Goal: Information Seeking & Learning: Understand process/instructions

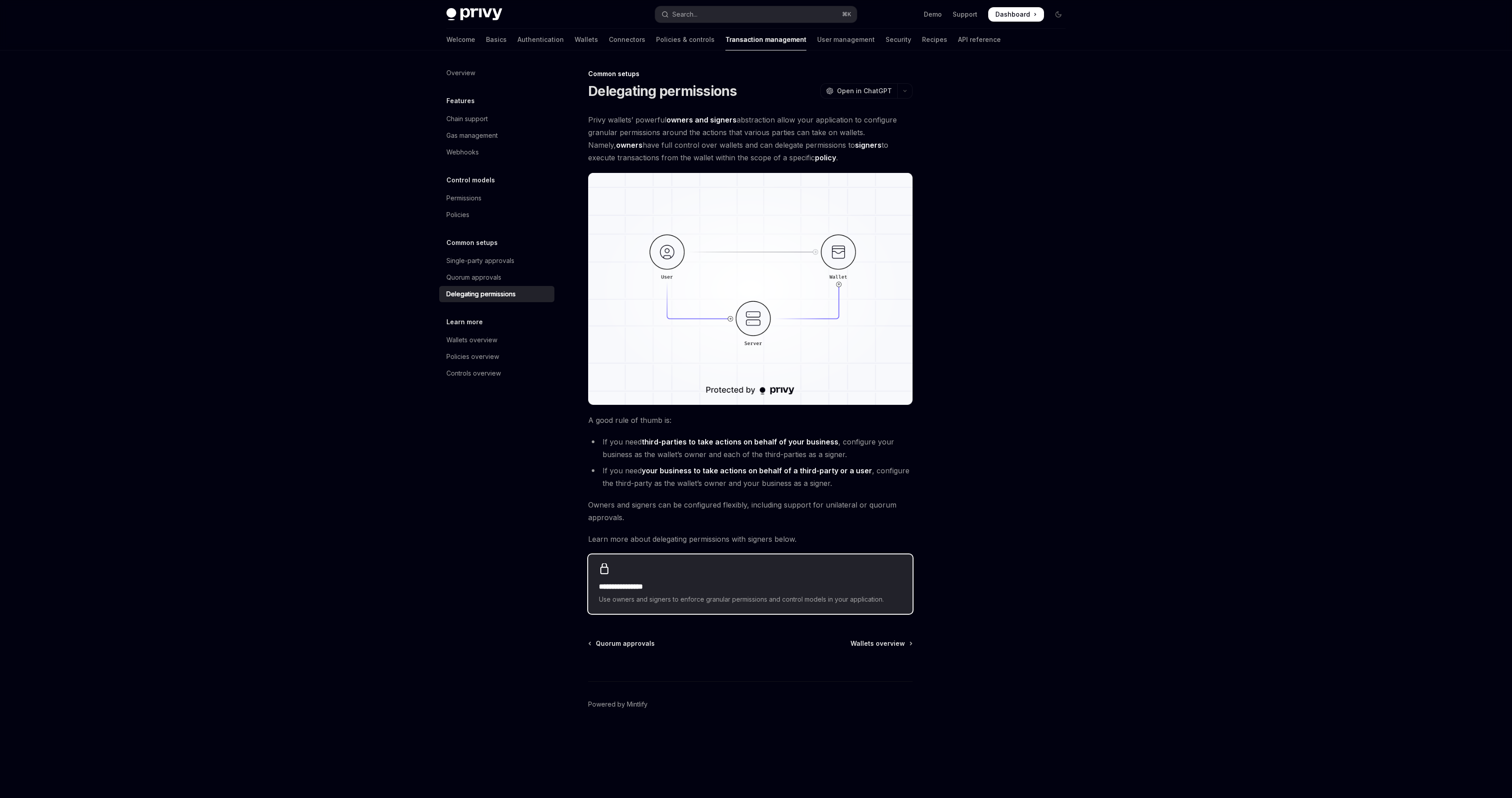
click at [737, 571] on div "**********" at bounding box center [750, 584] width 325 height 59
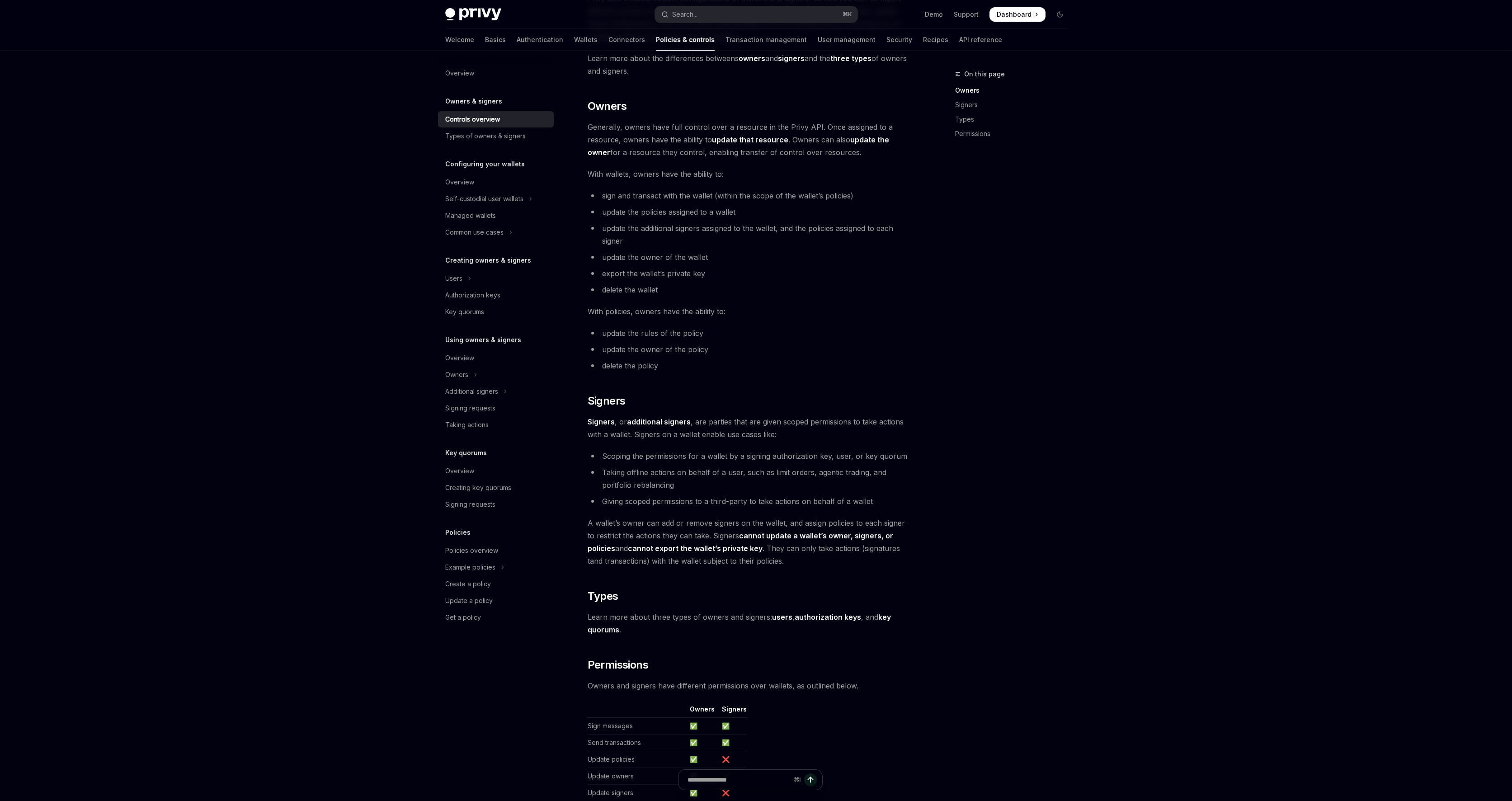
scroll to position [370, 0]
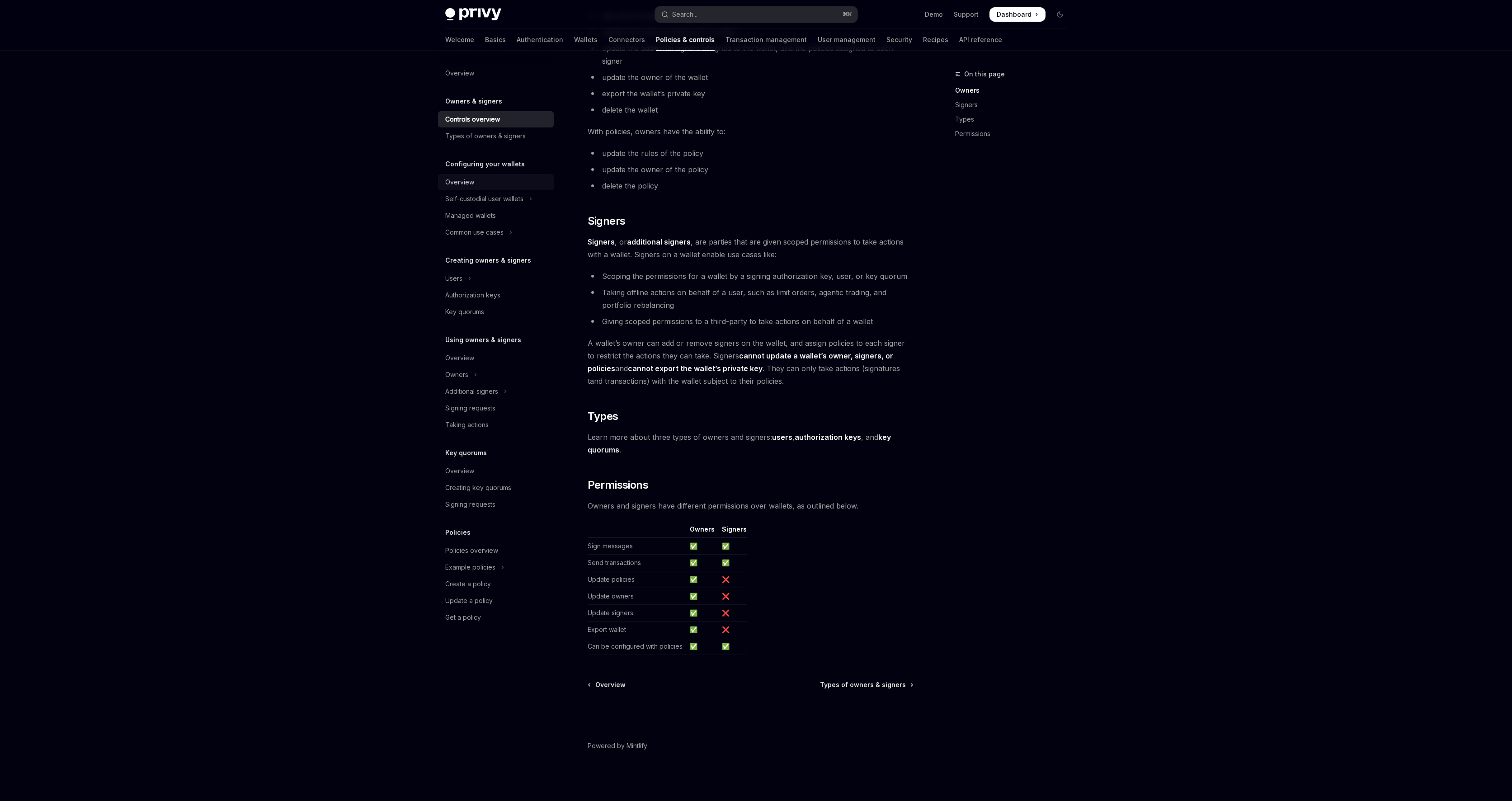
click at [491, 179] on div "Overview" at bounding box center [497, 182] width 103 height 11
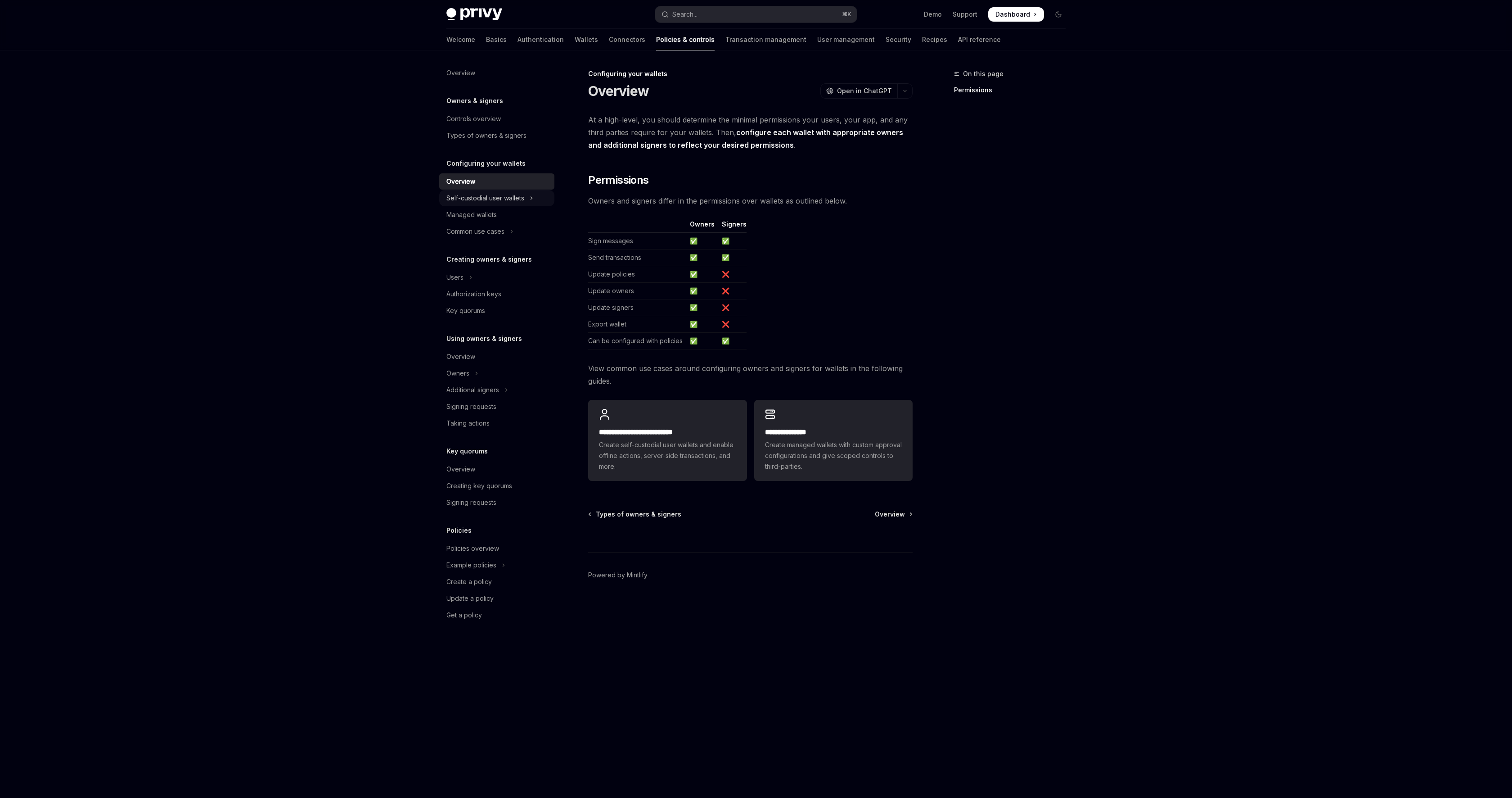
click at [495, 193] on div "Self-custodial user wallets" at bounding box center [485, 198] width 78 height 11
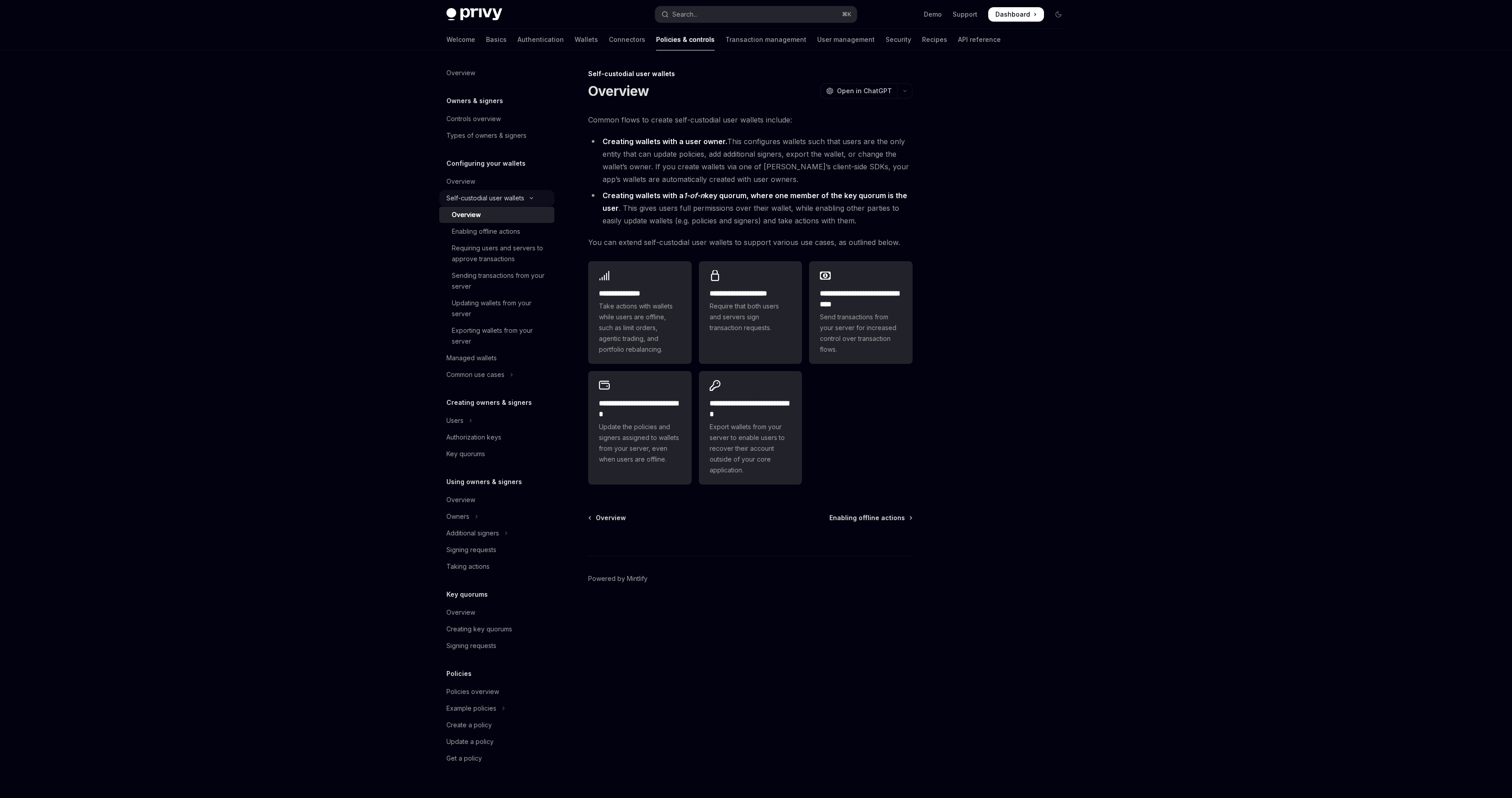
click at [495, 194] on div "Self-custodial user wallets" at bounding box center [485, 198] width 78 height 11
click at [501, 294] on div "Authorization keys" at bounding box center [474, 294] width 55 height 11
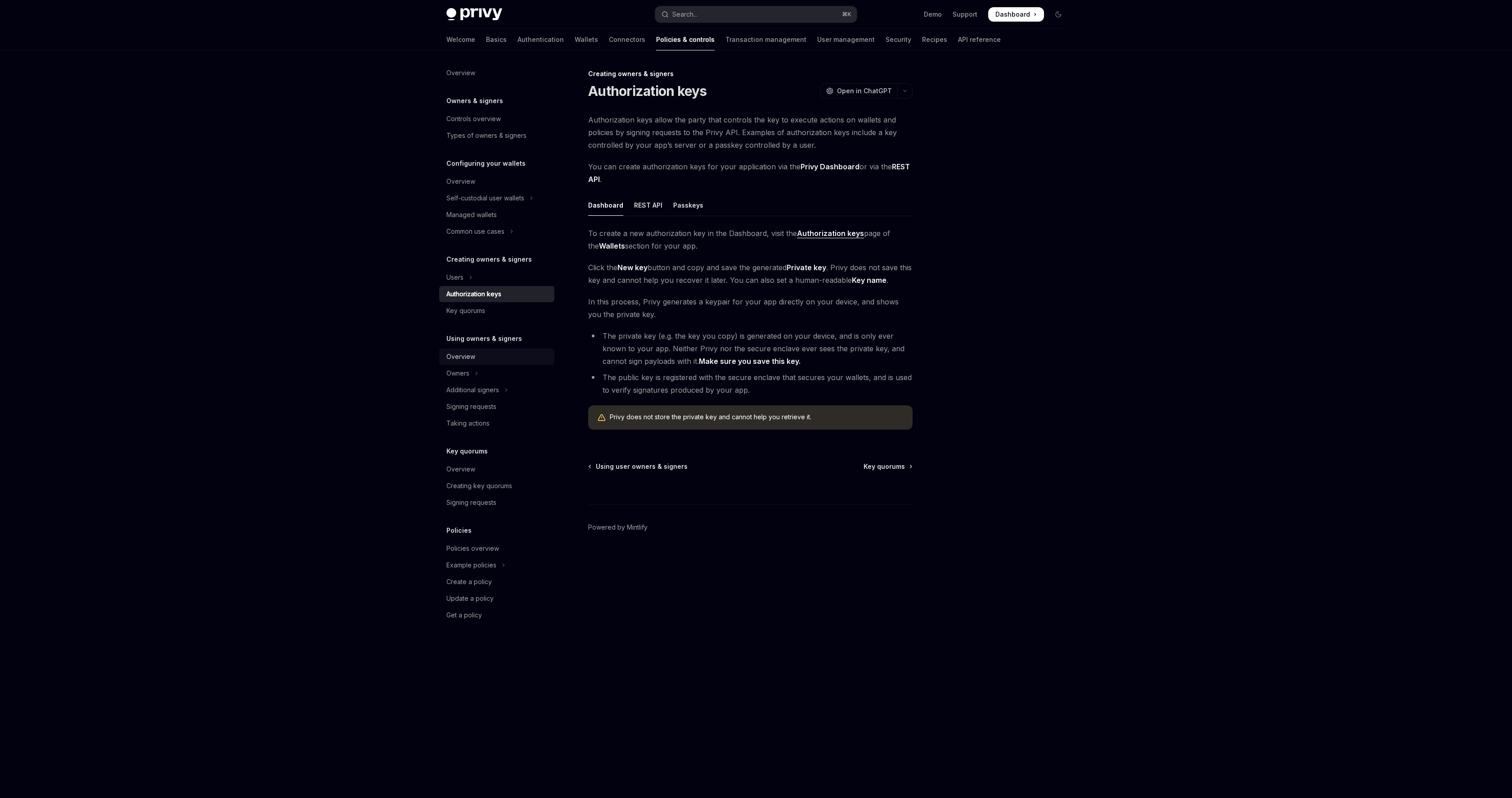
click at [511, 351] on link "Overview" at bounding box center [497, 356] width 115 height 16
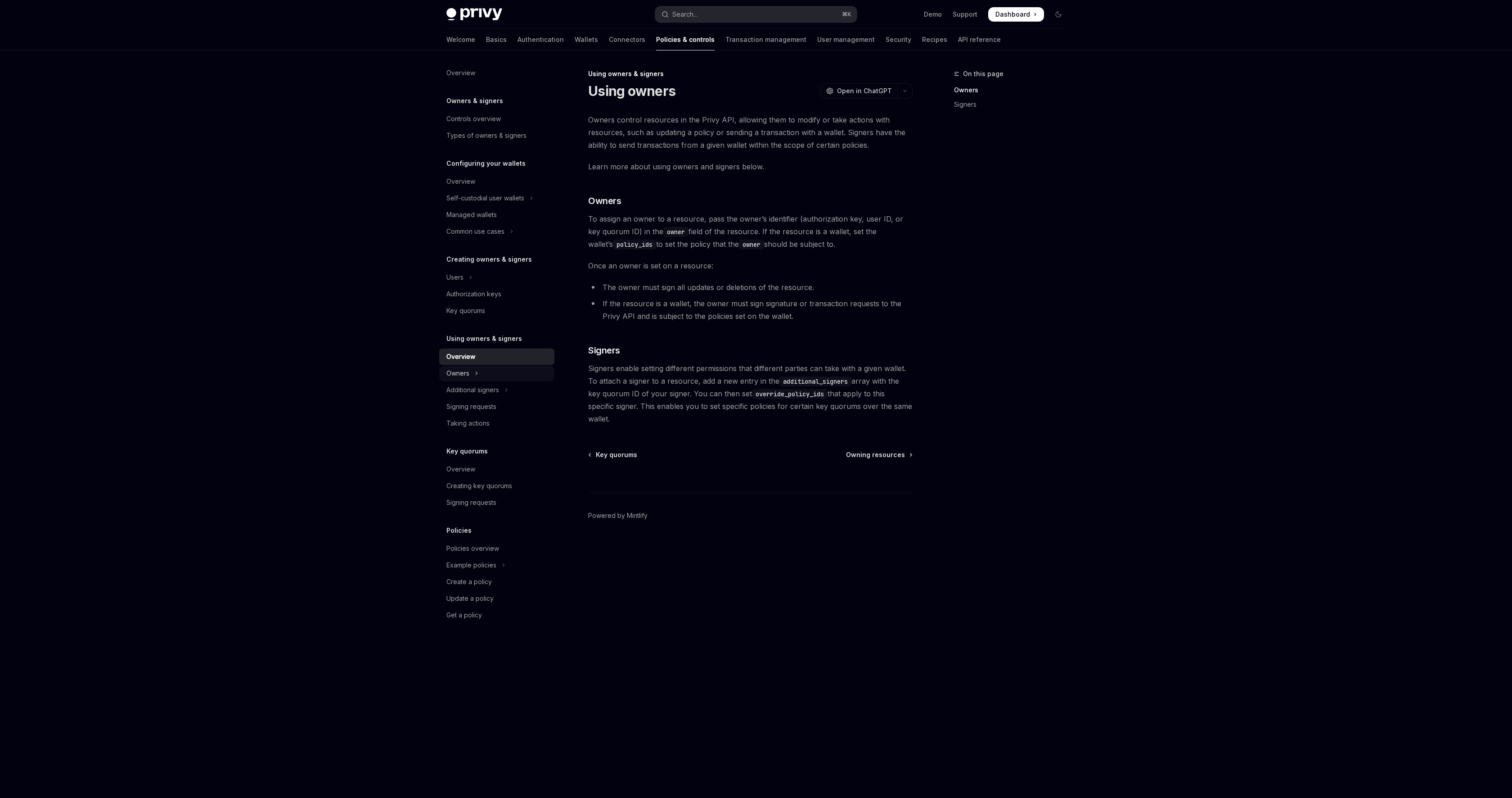
click at [512, 375] on button "Owners" at bounding box center [497, 373] width 115 height 16
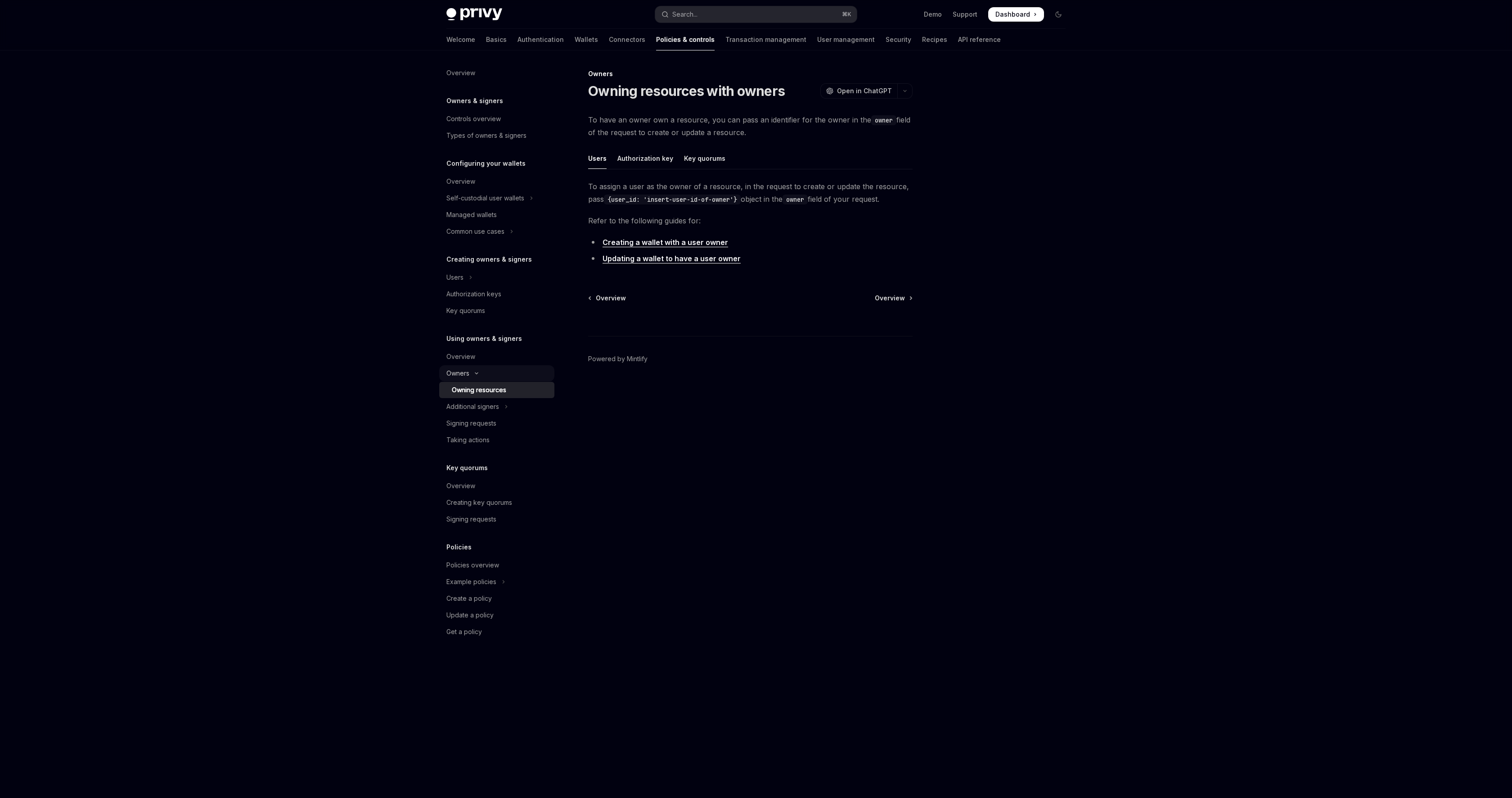
click at [512, 375] on button "Owners" at bounding box center [497, 373] width 115 height 16
click at [508, 387] on icon "Toggle Additional signers section" at bounding box center [506, 390] width 4 height 11
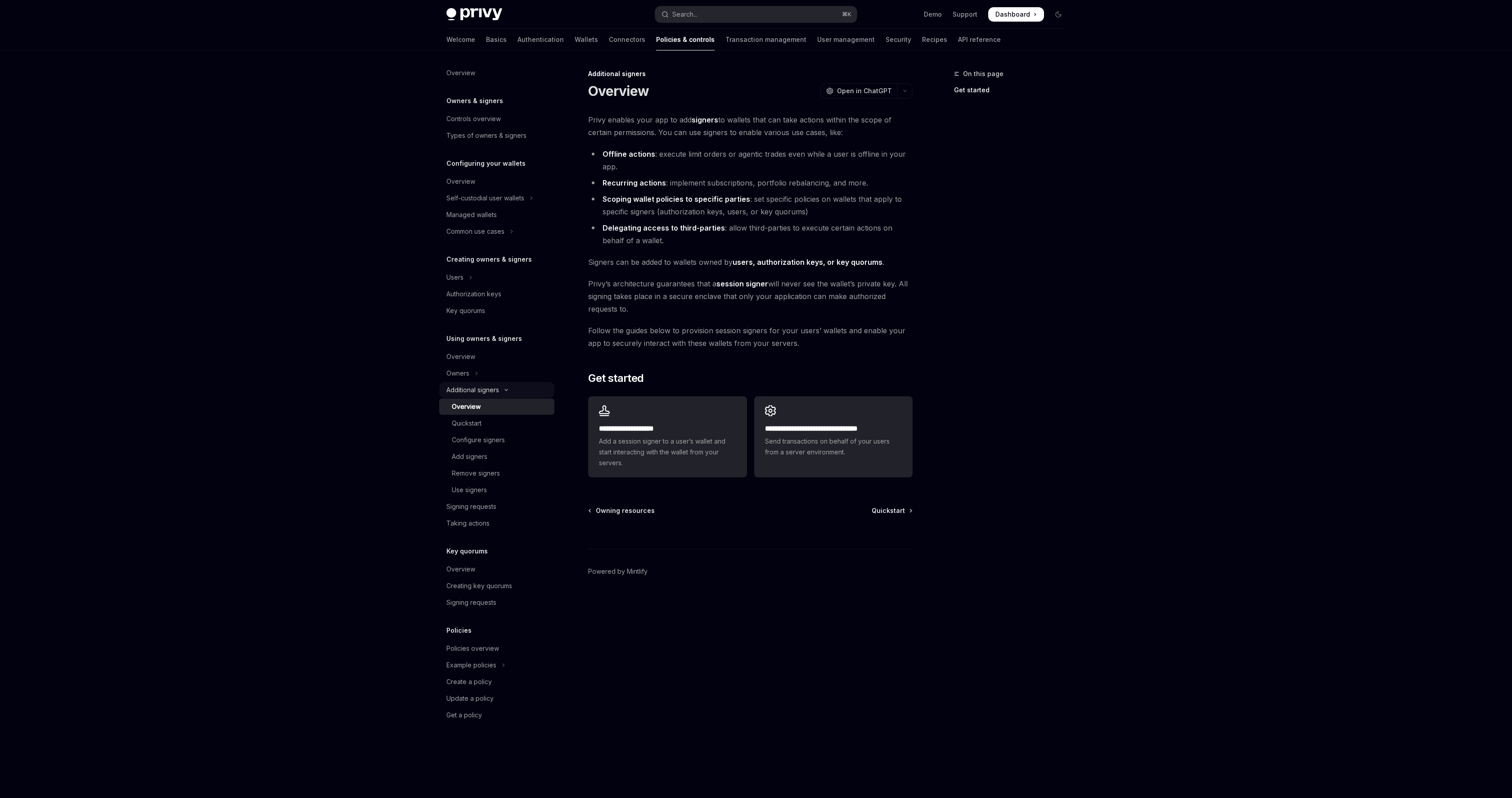
click at [508, 387] on button "Additional signers" at bounding box center [497, 390] width 115 height 16
click at [490, 419] on div "Taking actions" at bounding box center [498, 423] width 103 height 11
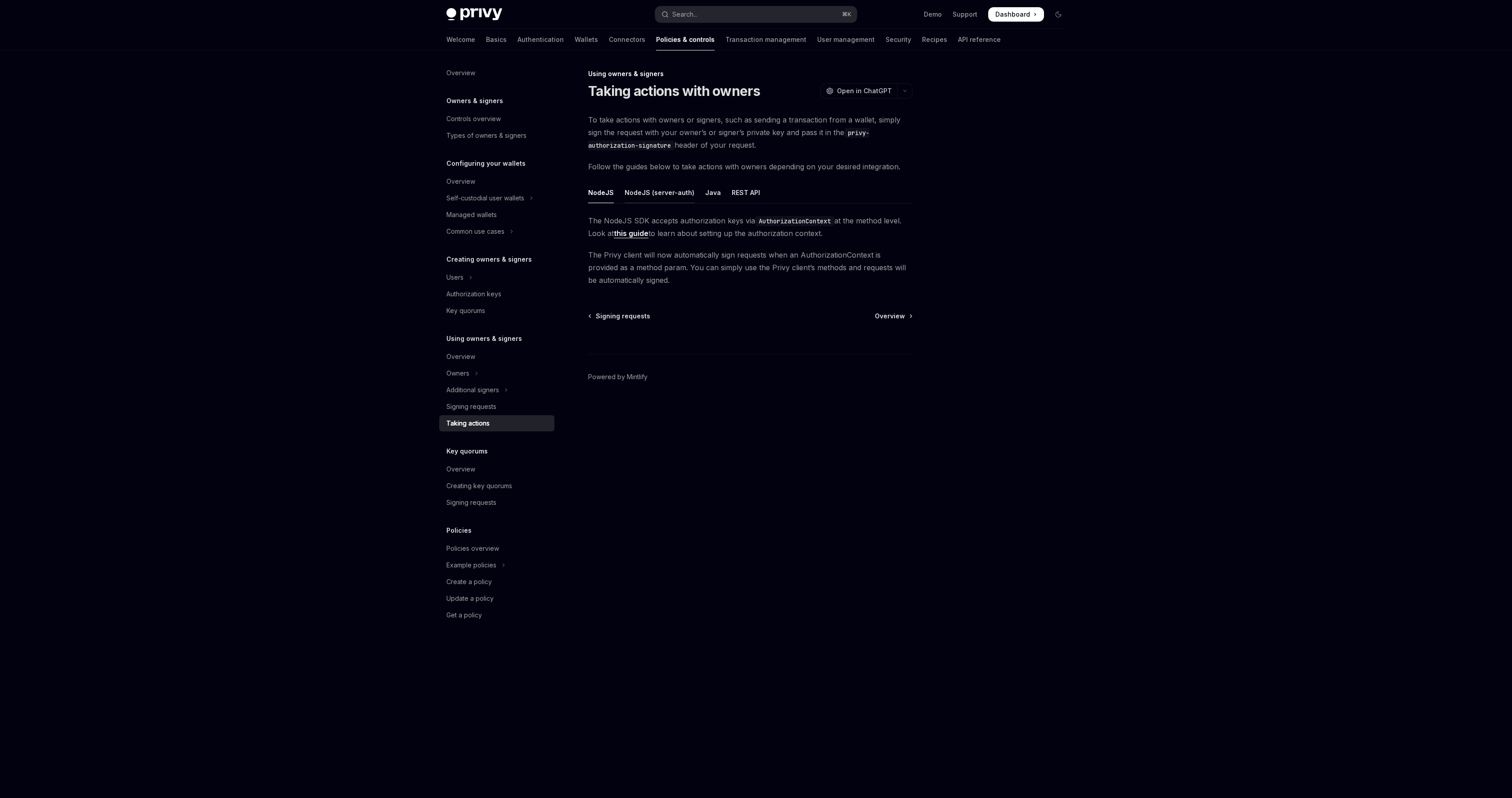
click at [660, 189] on div "NodeJS (server-auth)" at bounding box center [659, 193] width 70 height 21
click at [603, 186] on div "NodeJS" at bounding box center [601, 193] width 26 height 21
click at [649, 233] on link "this guide" at bounding box center [631, 233] width 35 height 9
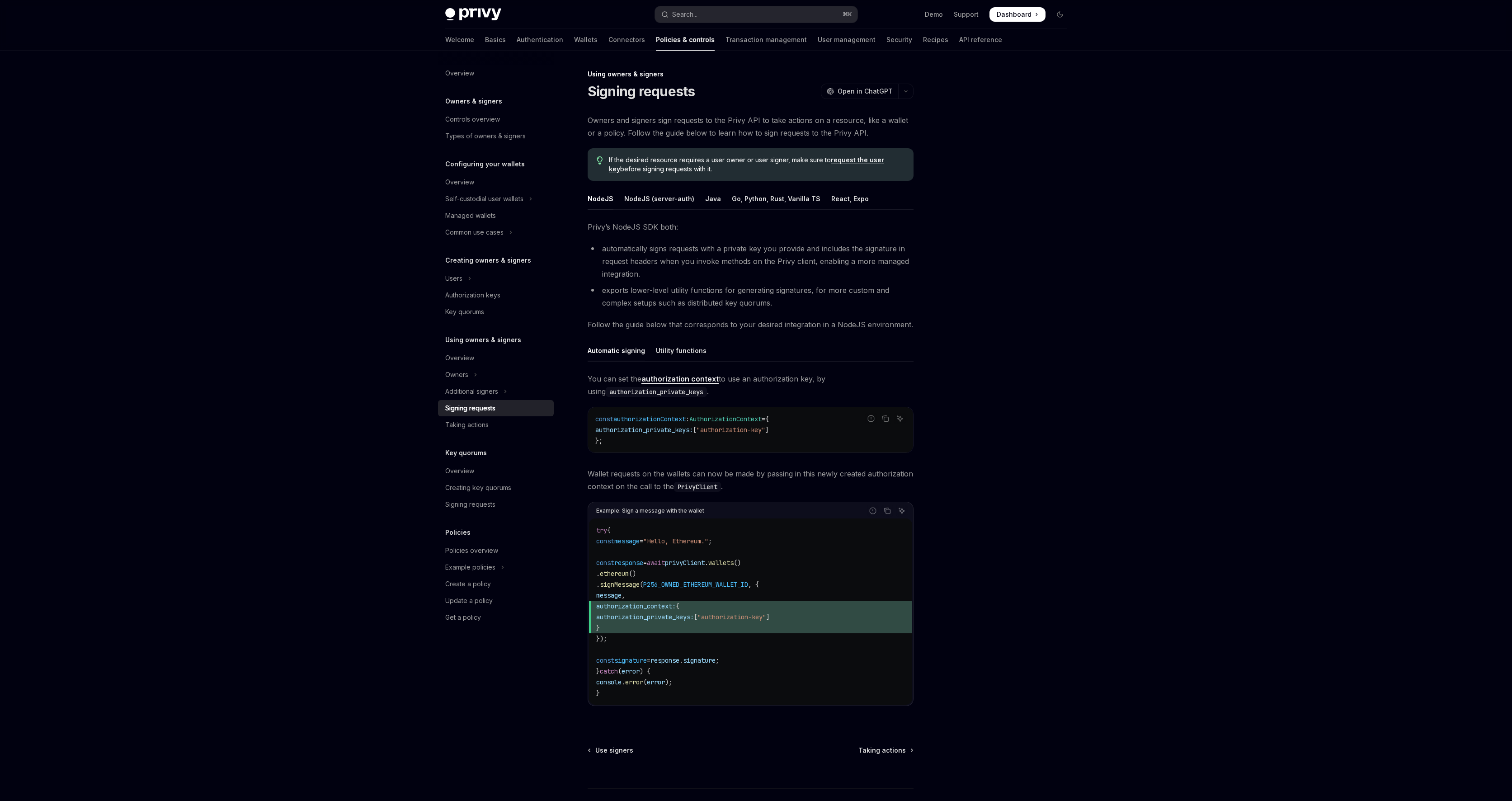
click at [656, 207] on div "NodeJS (server-auth)" at bounding box center [659, 199] width 70 height 21
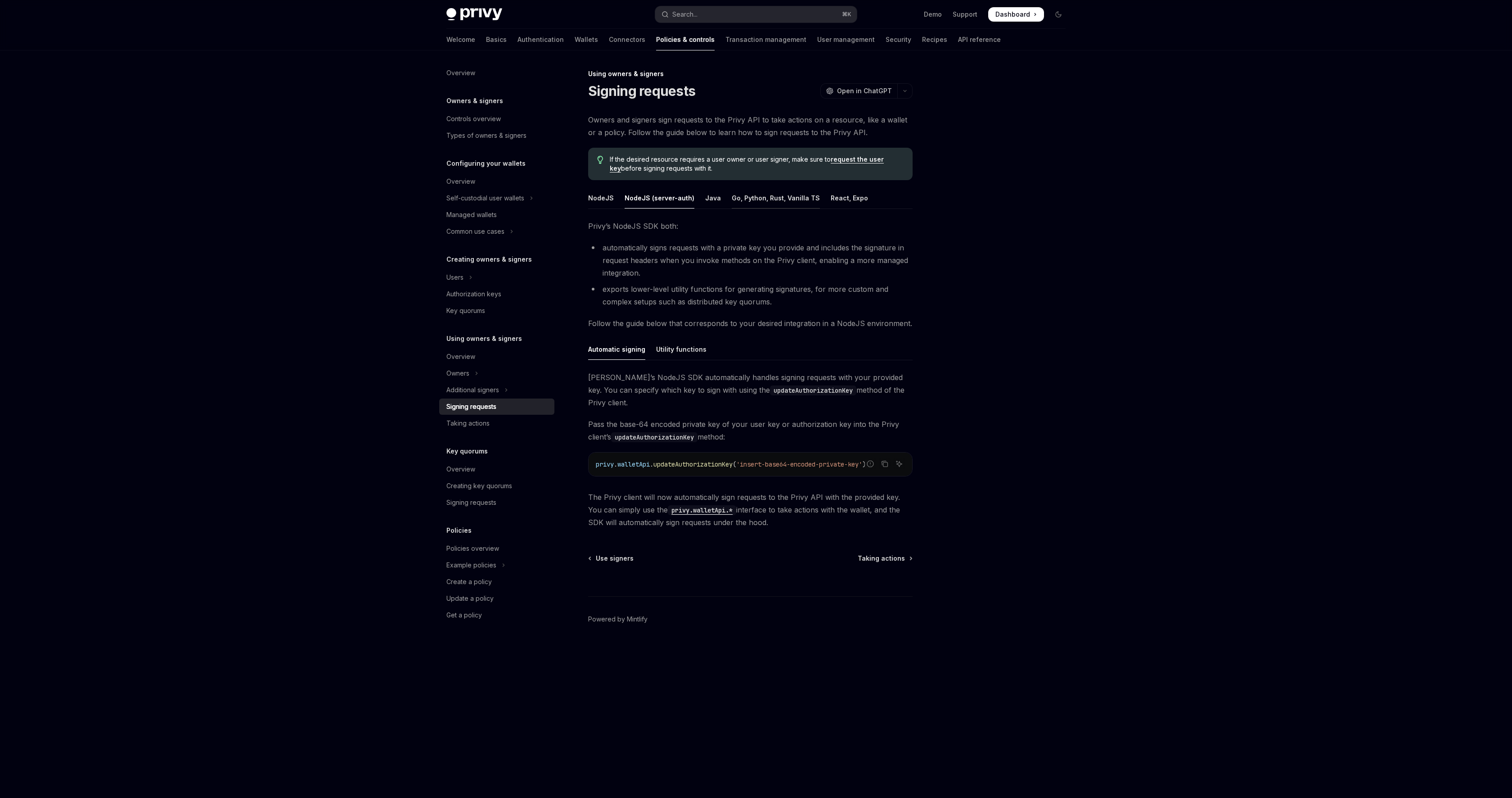
click at [763, 196] on div "Go, Python, Rust, Vanilla TS" at bounding box center [776, 198] width 88 height 21
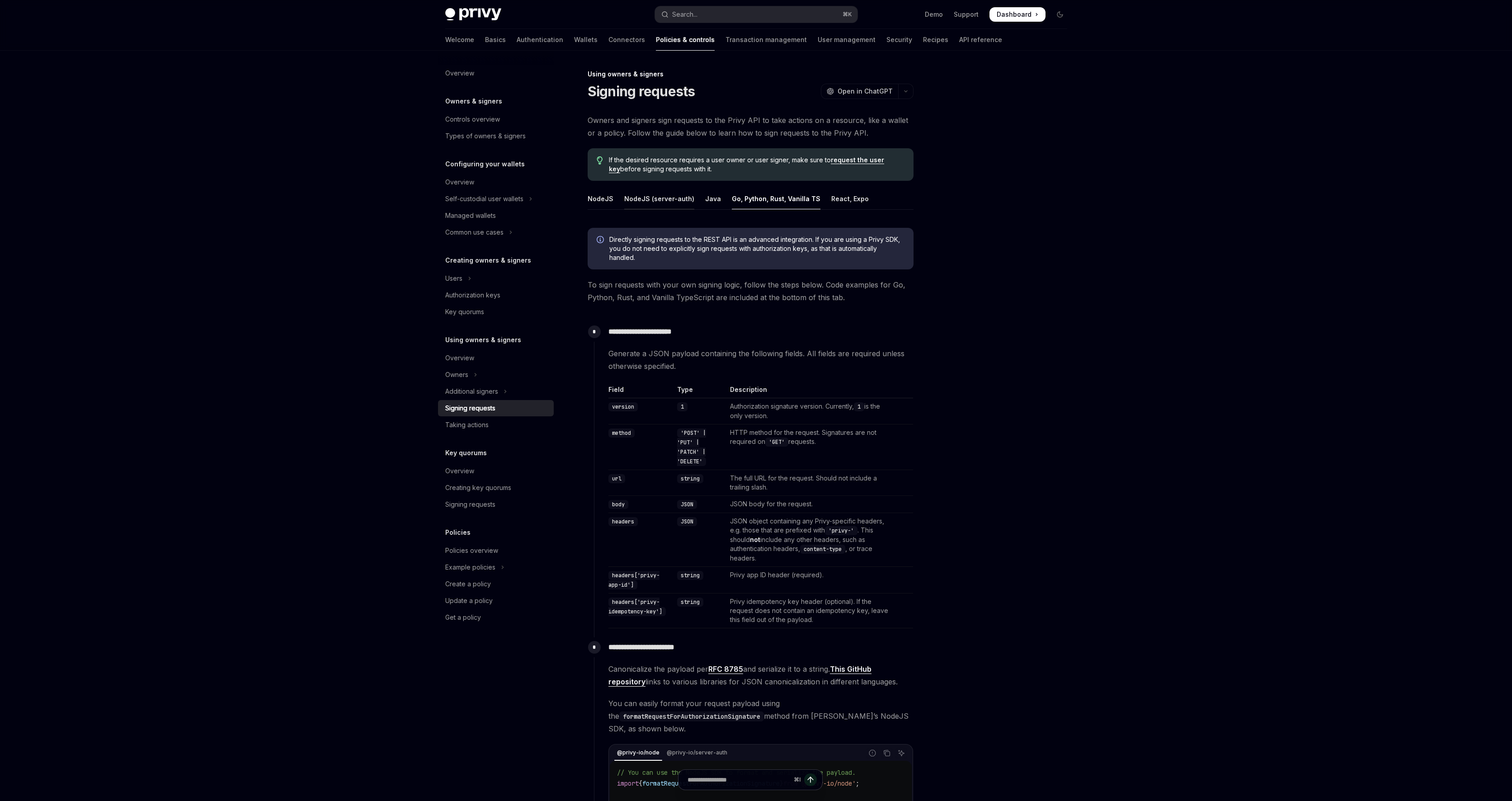
click at [687, 202] on div "NodeJS (server-auth)" at bounding box center [659, 199] width 70 height 21
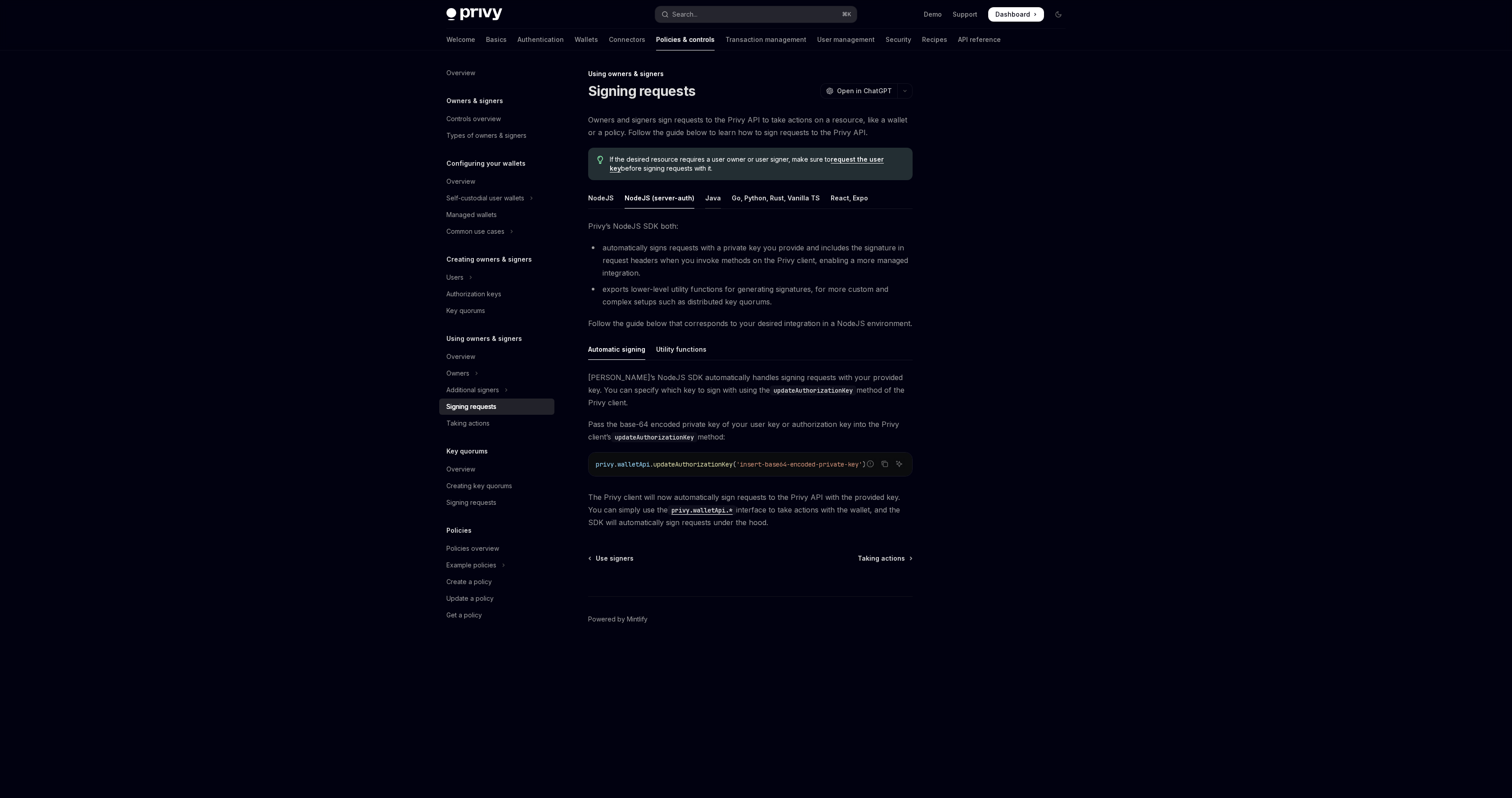
click at [708, 201] on div "Java" at bounding box center [713, 198] width 16 height 21
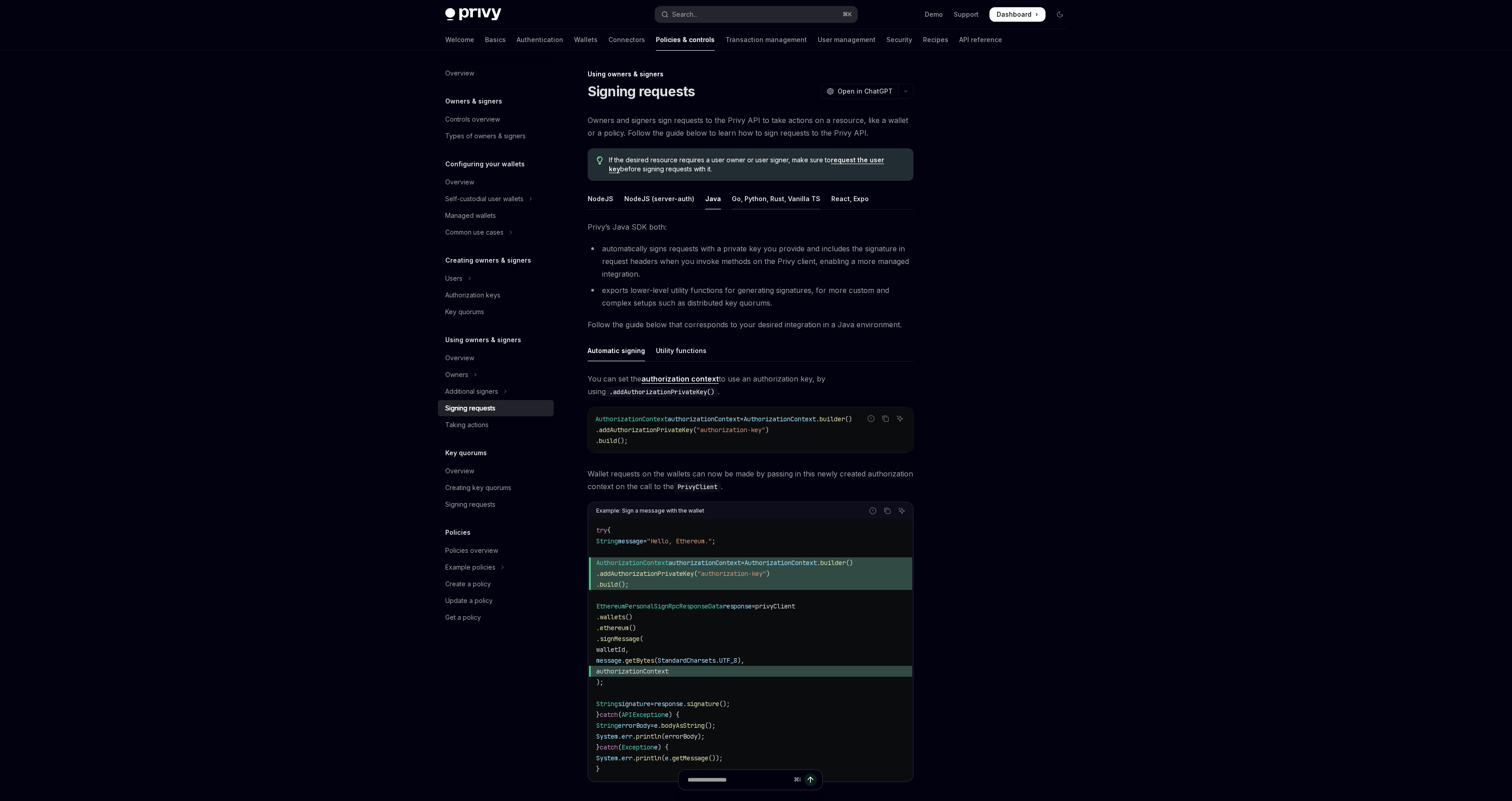
click at [768, 202] on div "Go, Python, Rust, Vanilla TS" at bounding box center [776, 199] width 88 height 21
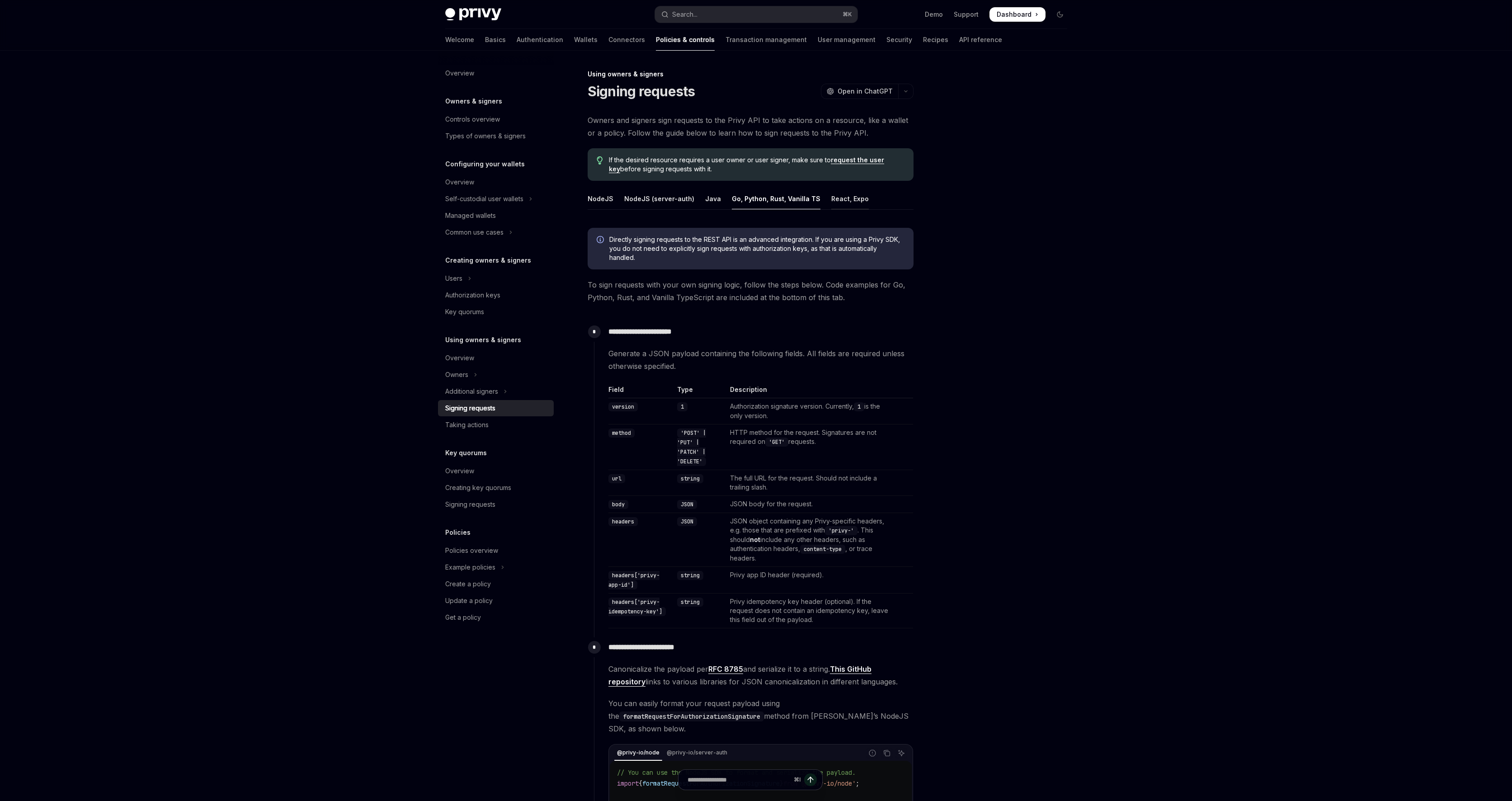
click at [831, 197] on div "React, Expo" at bounding box center [850, 199] width 38 height 21
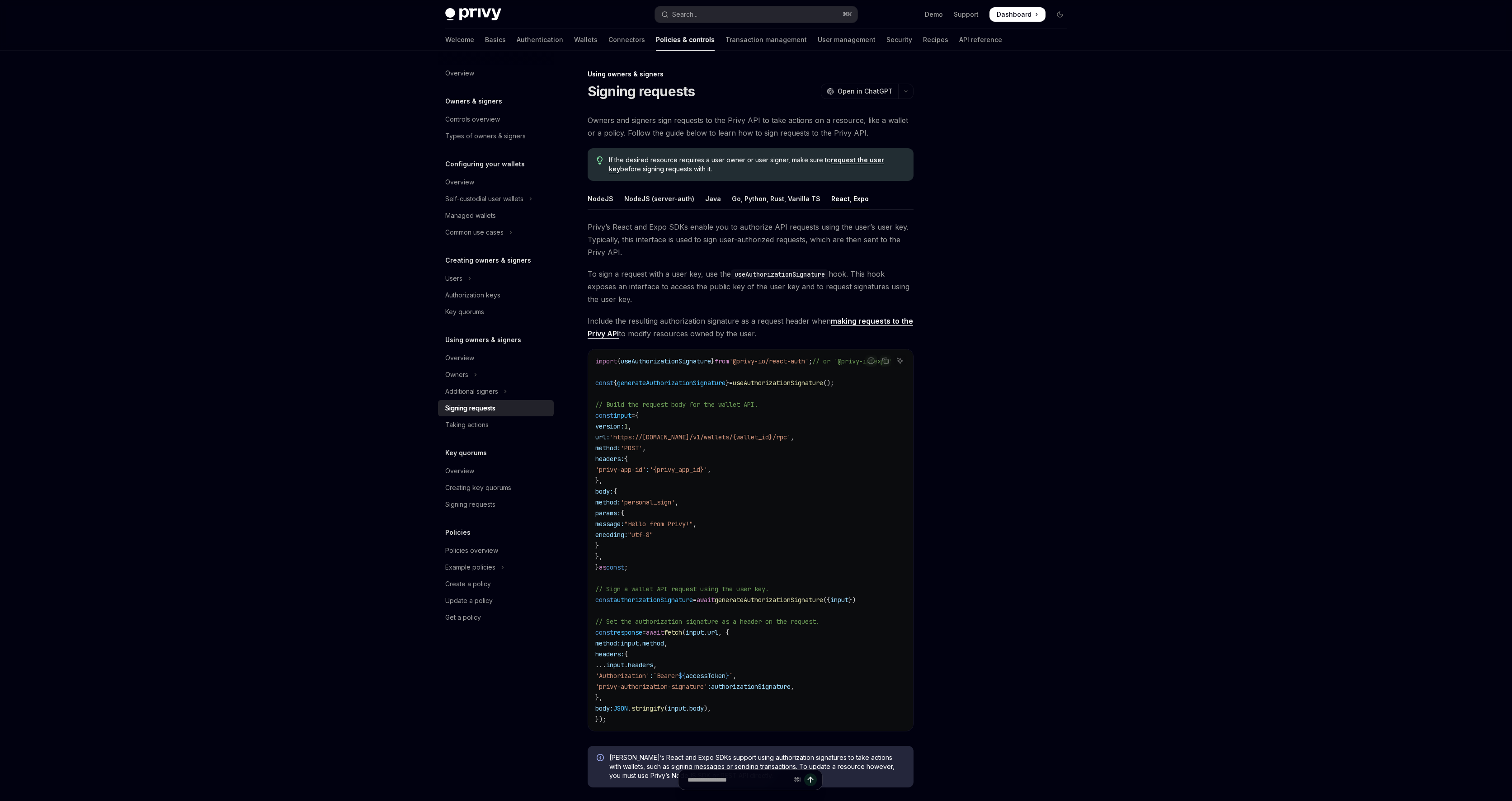
click at [608, 200] on div "NodeJS" at bounding box center [601, 199] width 26 height 21
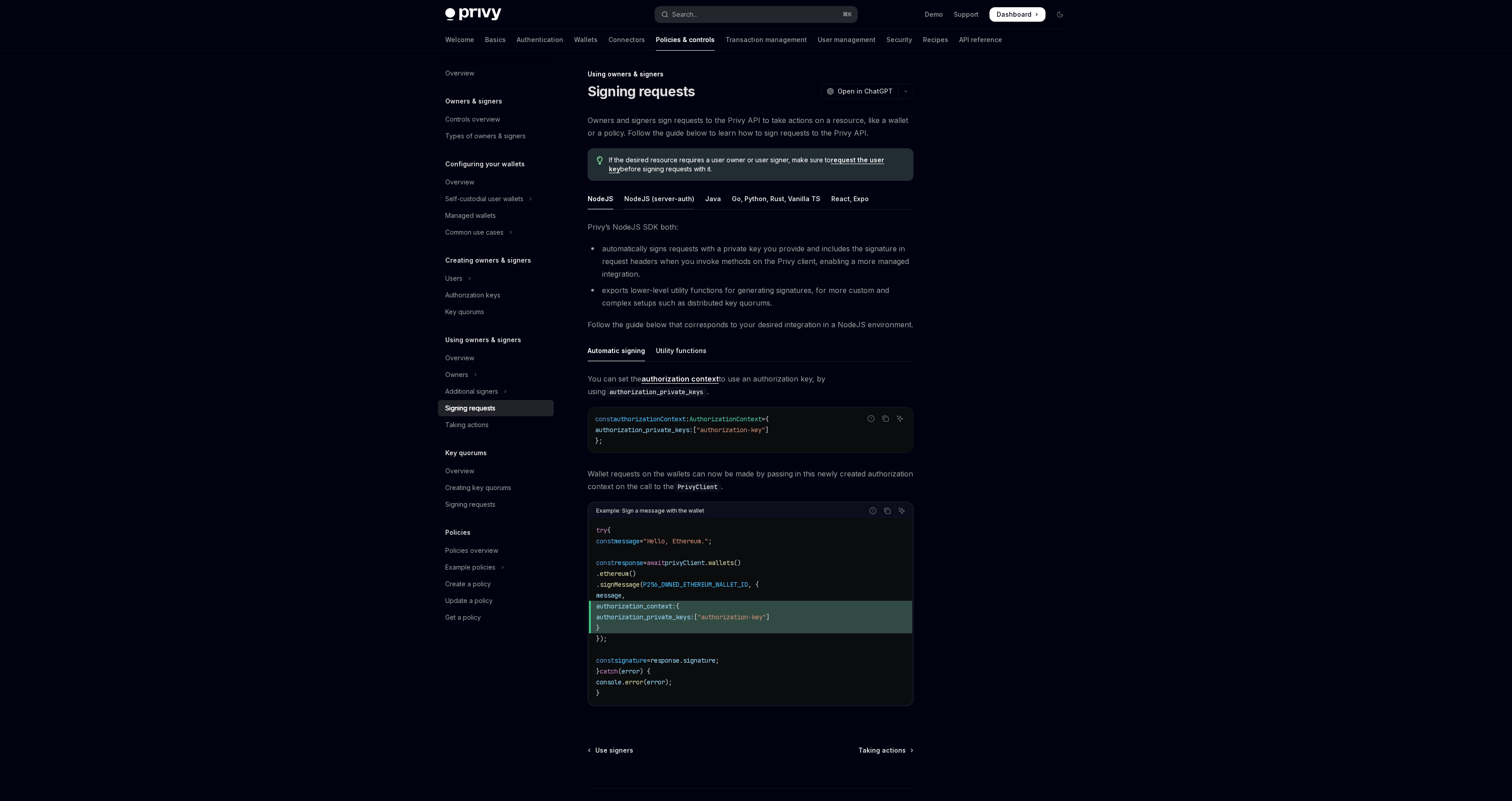
click at [648, 197] on div "NodeJS (server-auth)" at bounding box center [659, 199] width 70 height 21
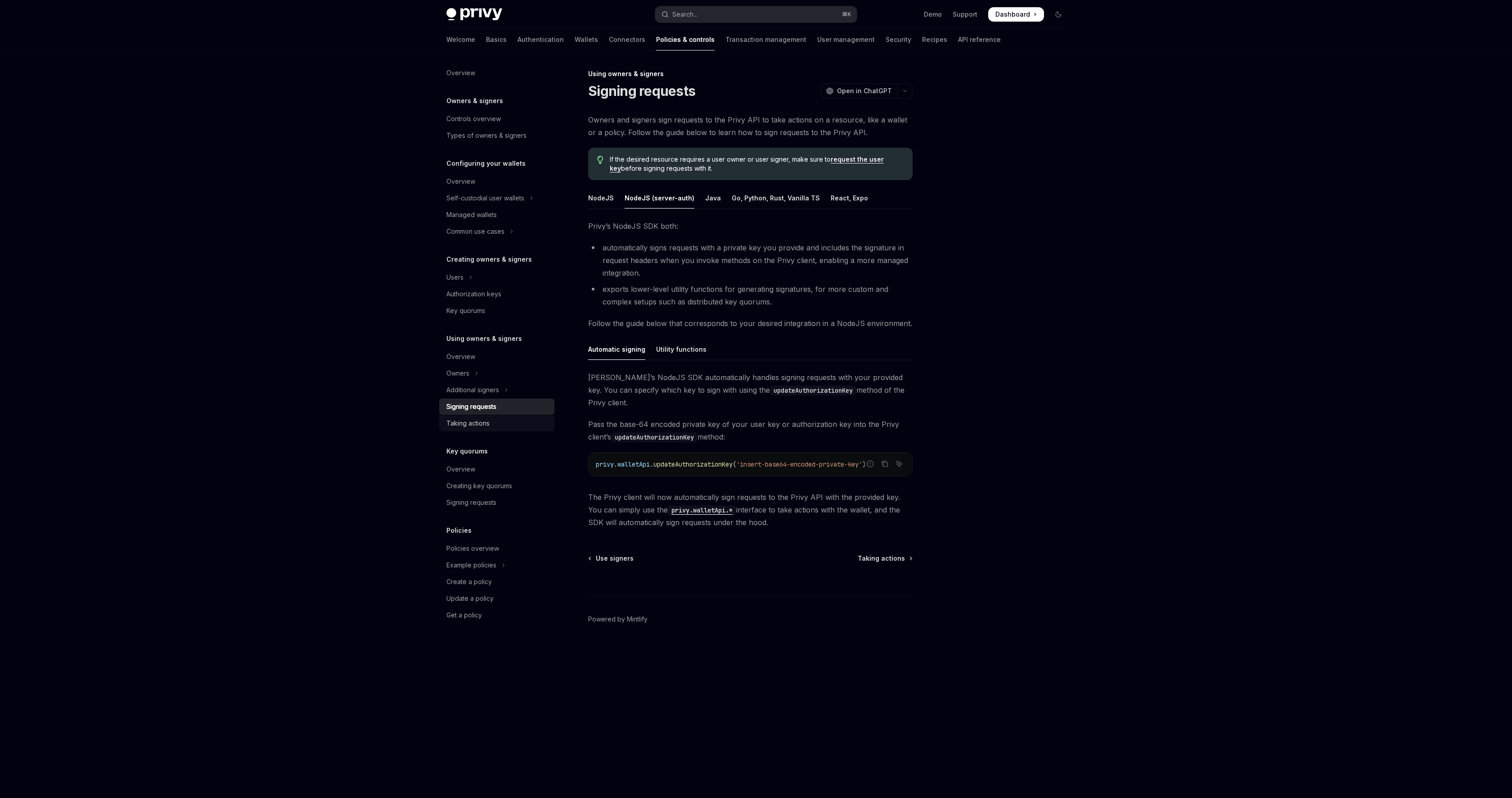
click at [490, 426] on div "Taking actions" at bounding box center [498, 423] width 103 height 11
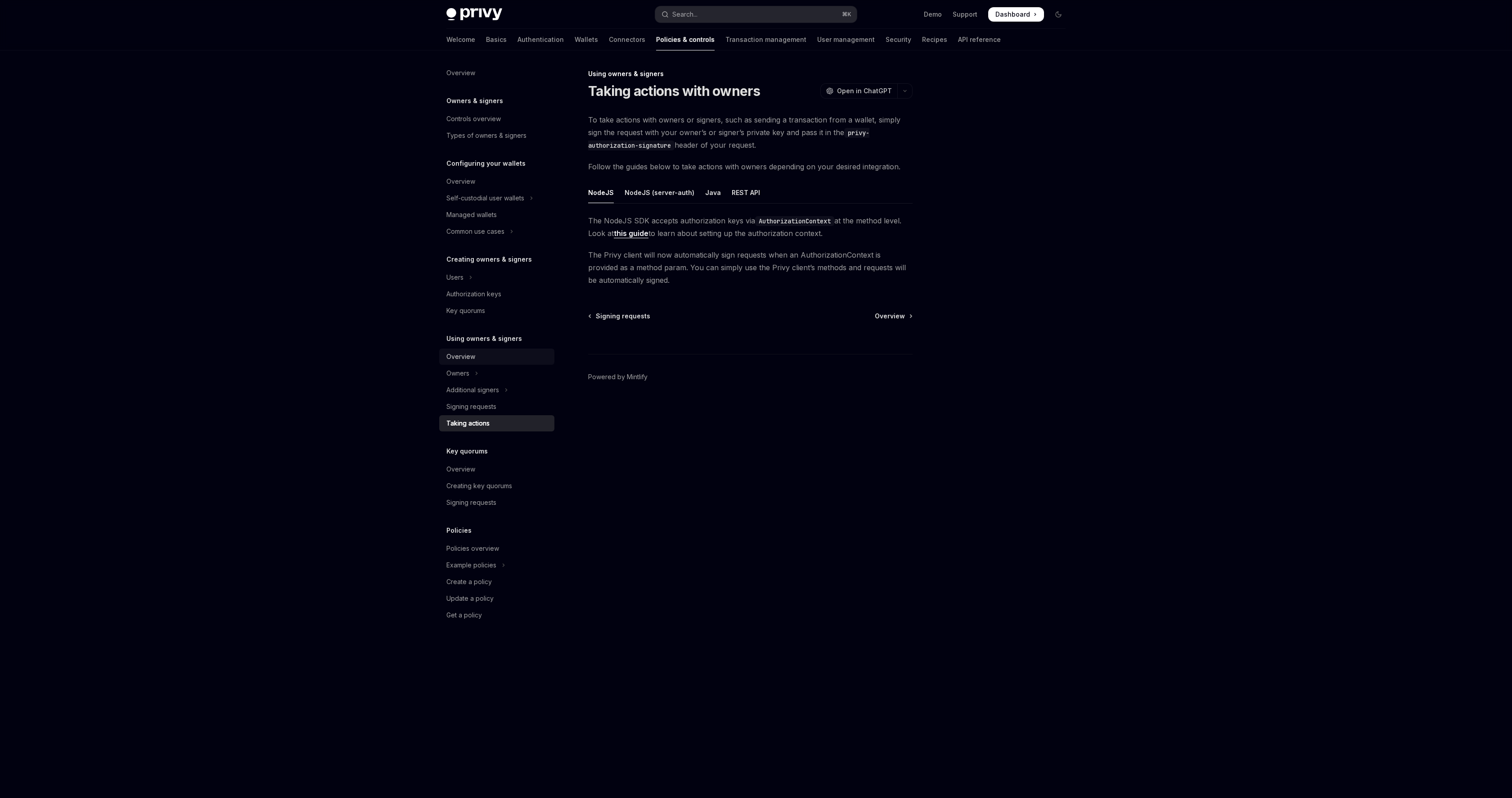
click at [485, 358] on div "Overview" at bounding box center [498, 356] width 103 height 11
type textarea "*"
